Goal: Navigation & Orientation: Go to known website

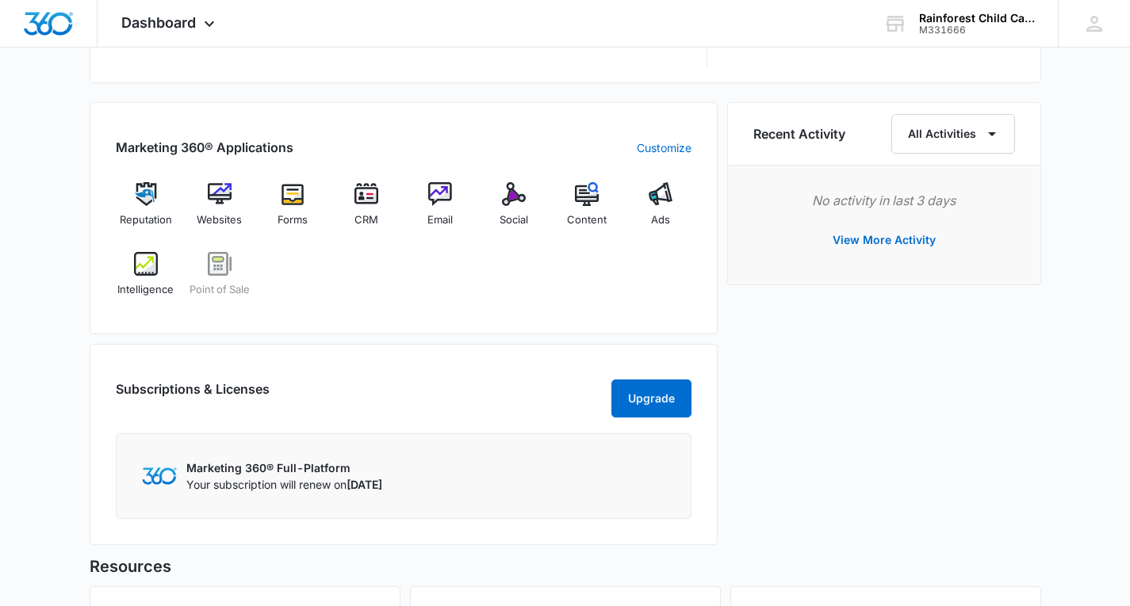
scroll to position [932, 0]
click at [213, 201] on img at bounding box center [220, 195] width 24 height 24
